Goal: Check status

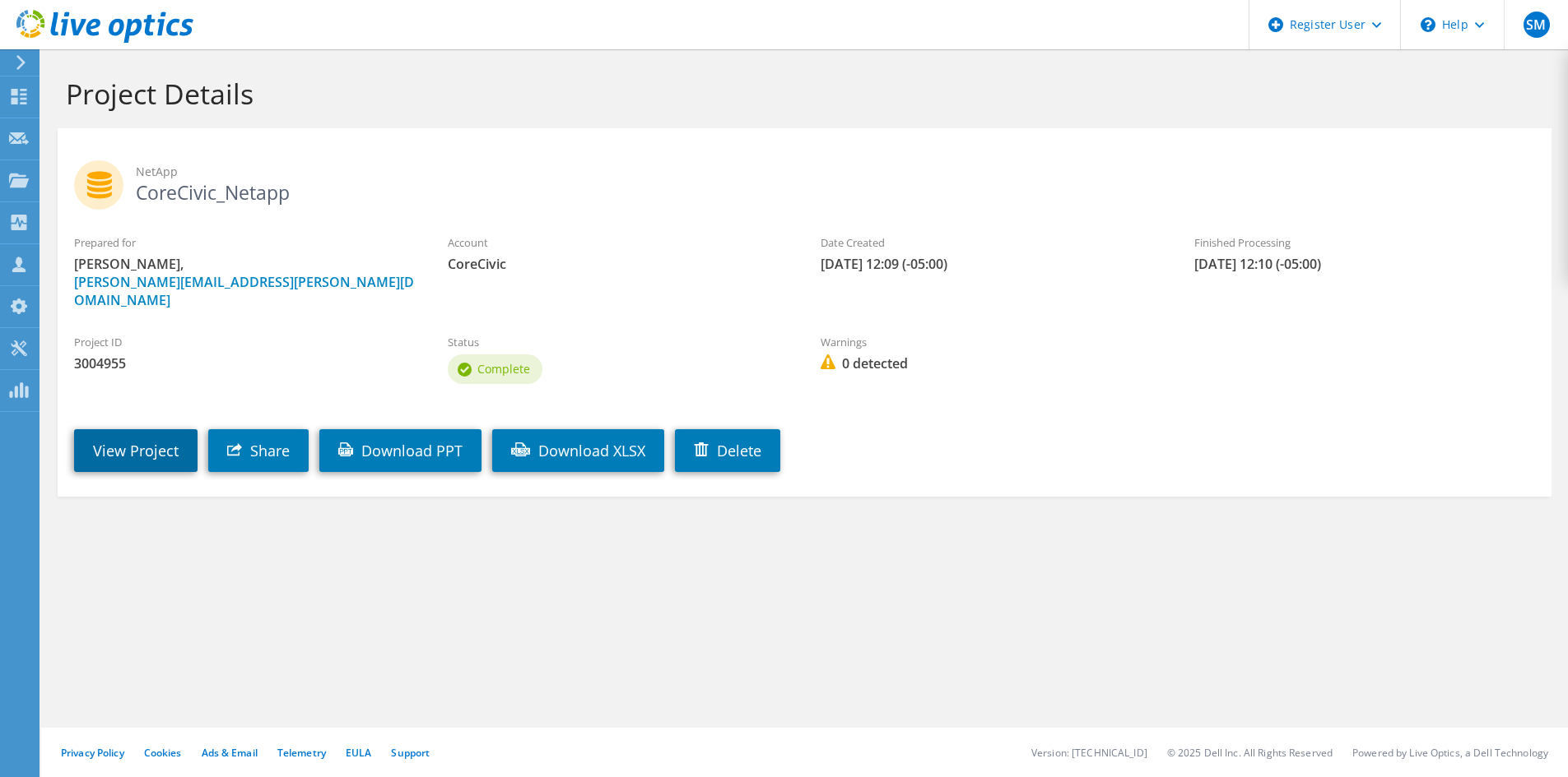
click at [152, 438] on link "View Project" at bounding box center [135, 450] width 123 height 43
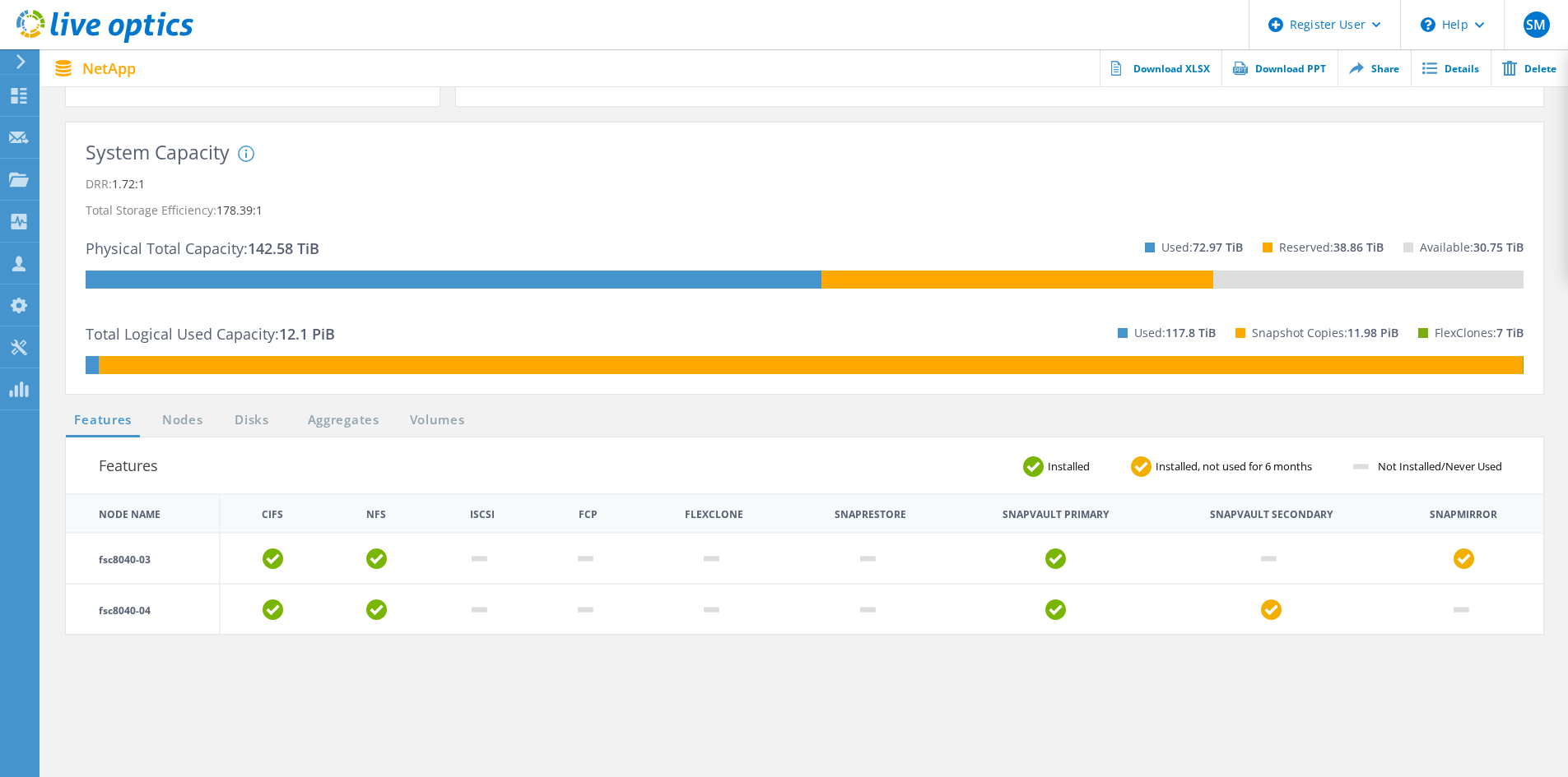
scroll to position [329, 0]
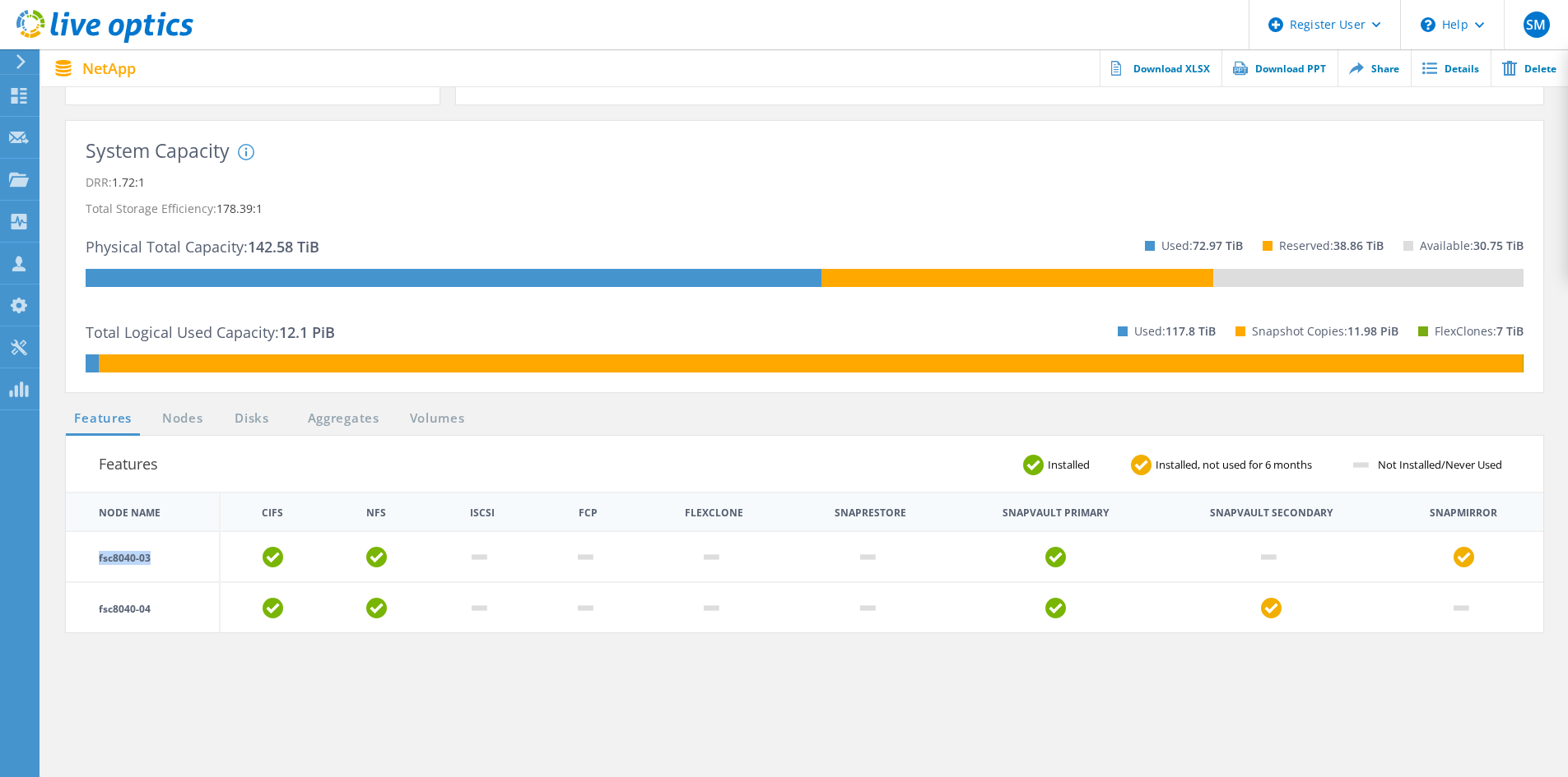
drag, startPoint x: 146, startPoint y: 558, endPoint x: 78, endPoint y: 559, distance: 68.0
click at [78, 559] on td "fsc8040-03" at bounding box center [143, 556] width 154 height 51
